Goal: Transaction & Acquisition: Purchase product/service

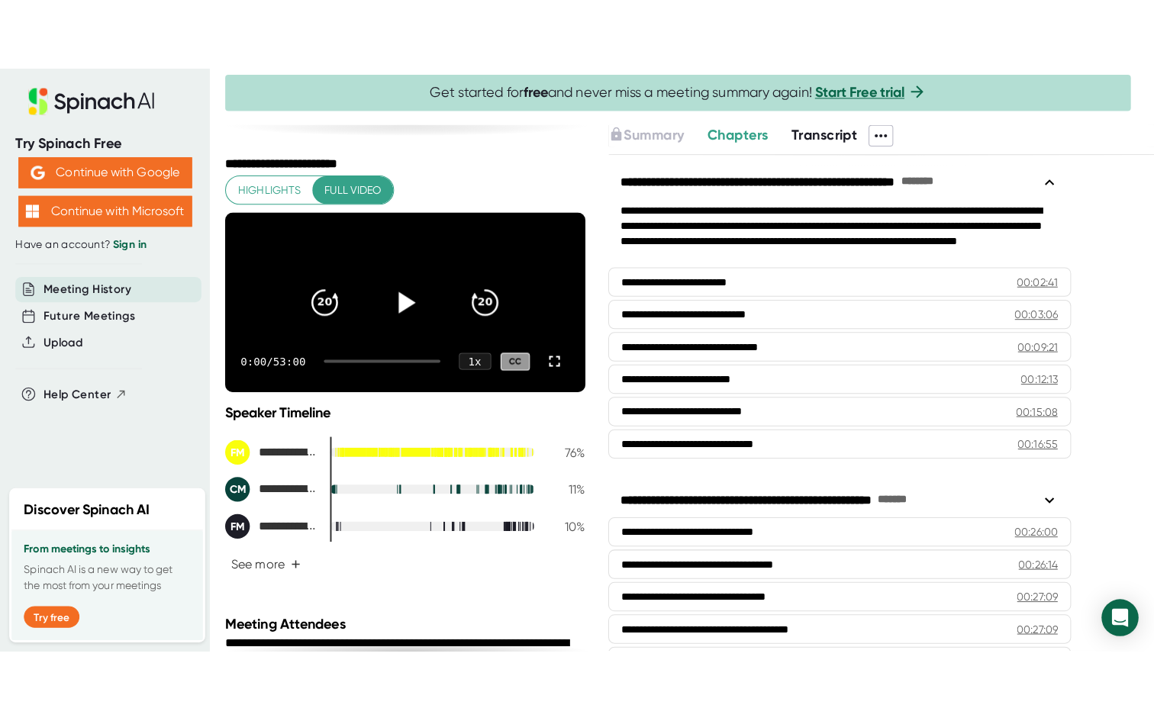
scroll to position [27, 0]
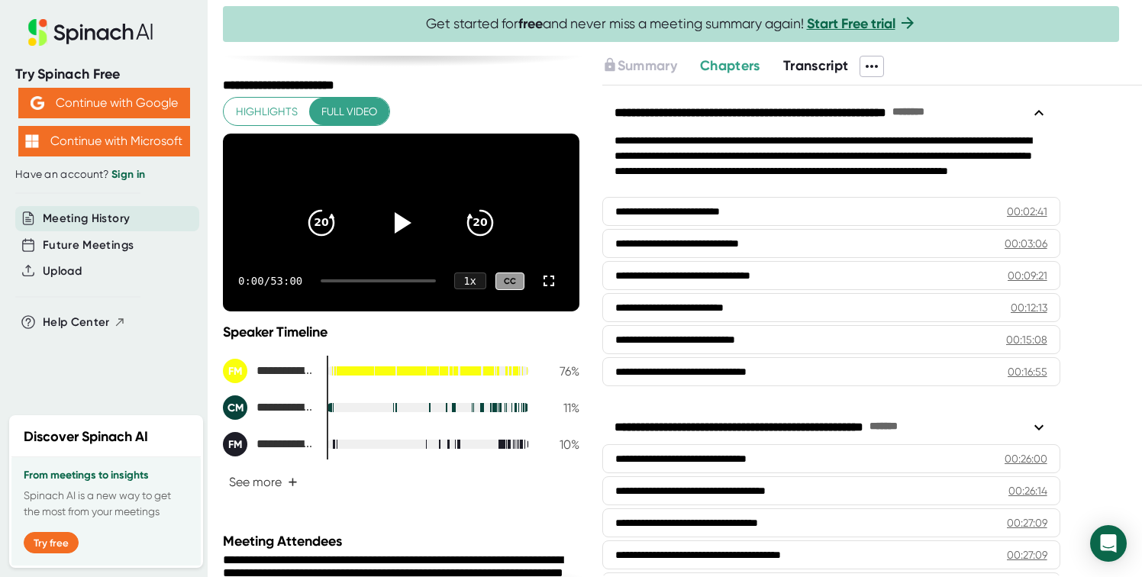
click at [543, 195] on video at bounding box center [401, 223] width 356 height 178
click at [410, 223] on icon at bounding box center [401, 223] width 38 height 38
click at [547, 290] on icon at bounding box center [549, 281] width 18 height 18
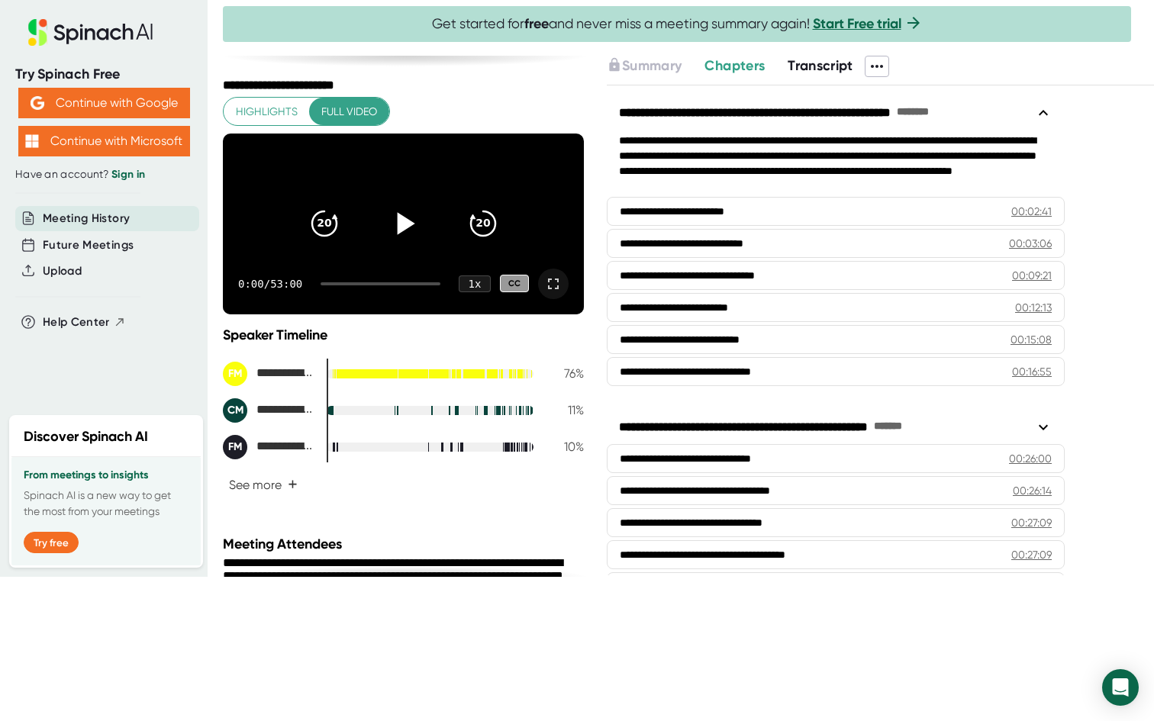
scroll to position [0, 0]
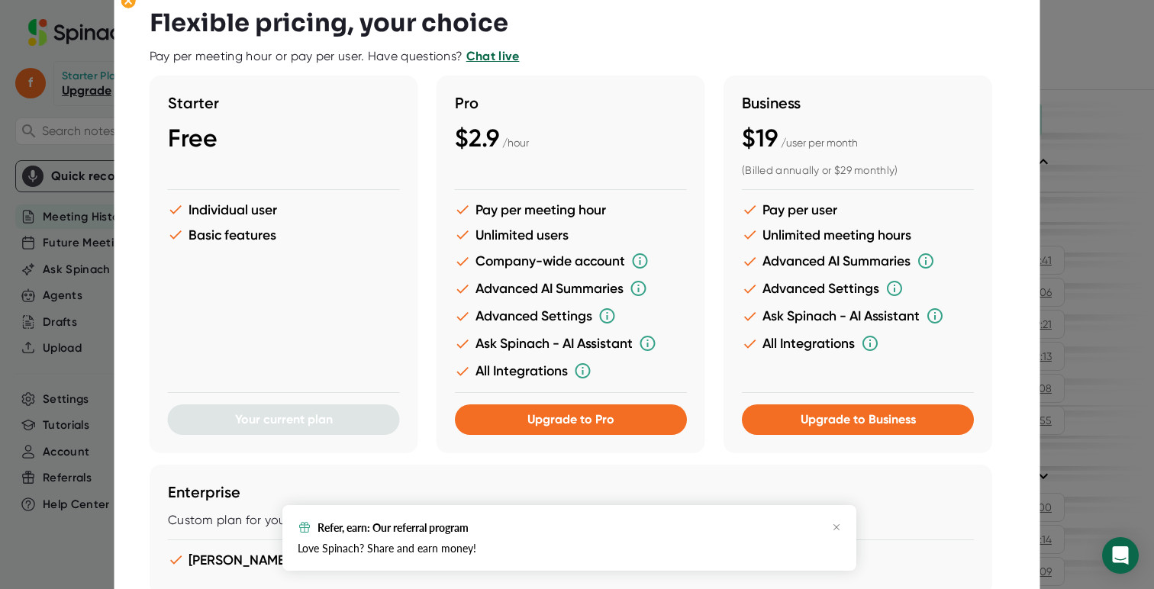
click at [1072, 121] on div at bounding box center [577, 294] width 1154 height 589
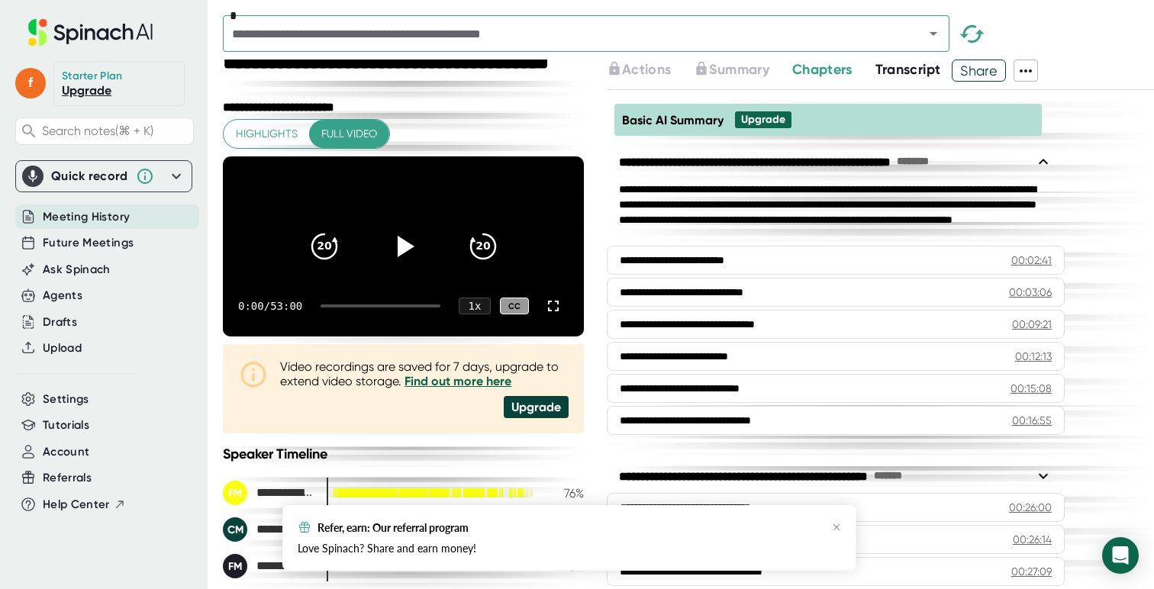
click at [115, 218] on span "Meeting History" at bounding box center [86, 217] width 87 height 18
click at [102, 247] on span "Future Meetings" at bounding box center [88, 243] width 91 height 18
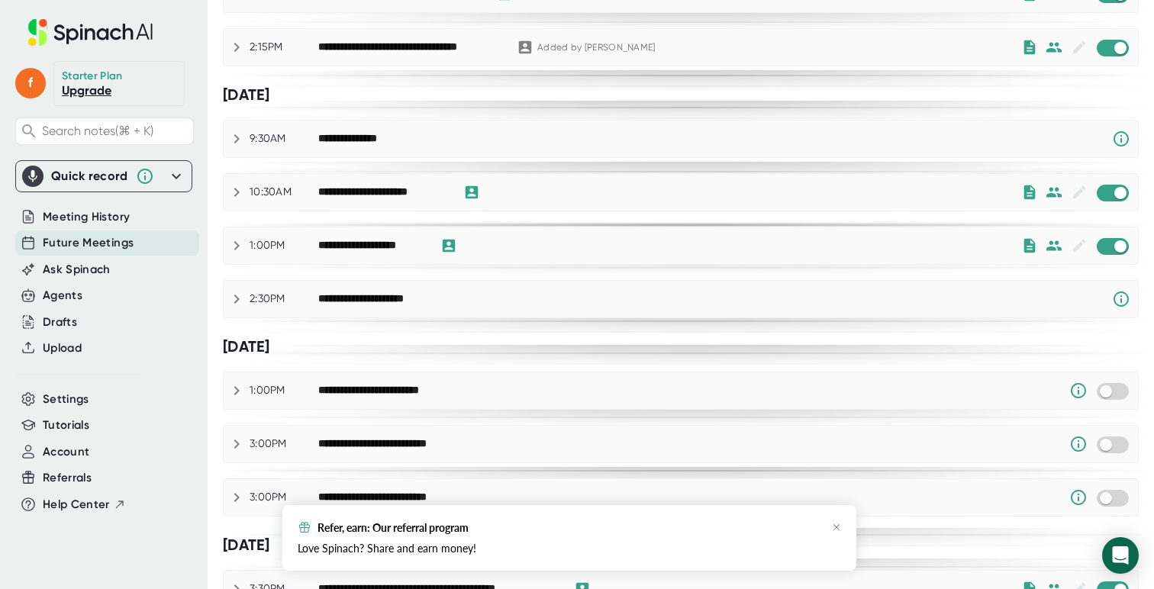
scroll to position [228, 0]
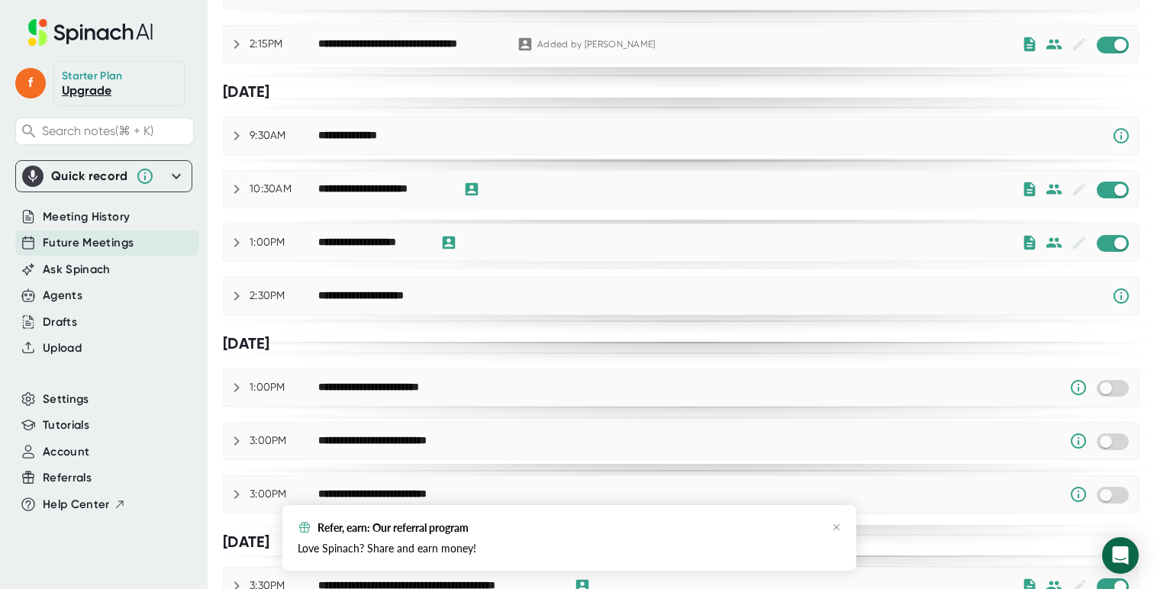
click at [927, 102] on div "[DATE]" at bounding box center [681, 92] width 916 height 27
